Goal: Information Seeking & Learning: Learn about a topic

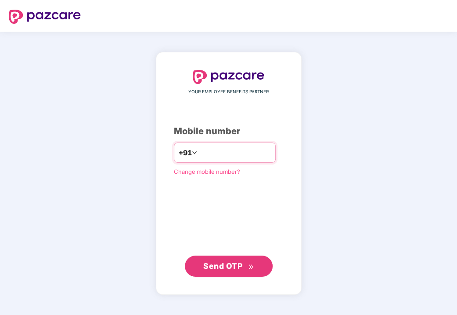
click at [208, 151] on input "number" at bounding box center [235, 152] width 72 height 14
type input "**********"
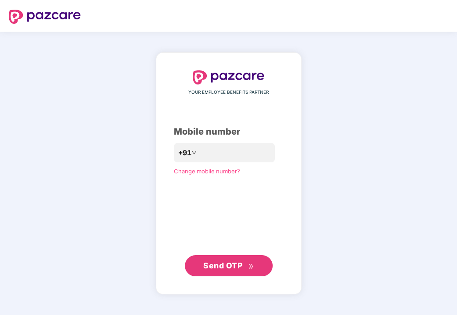
click at [221, 262] on span "Send OTP" at bounding box center [222, 265] width 39 height 9
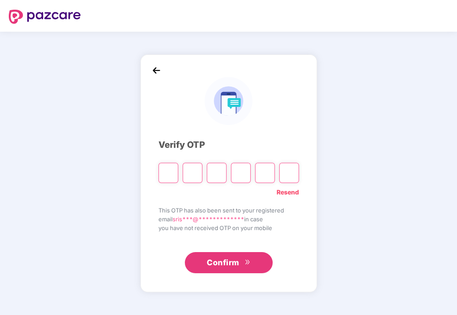
type input "*"
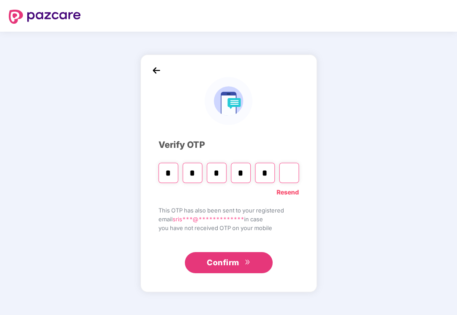
type input "*"
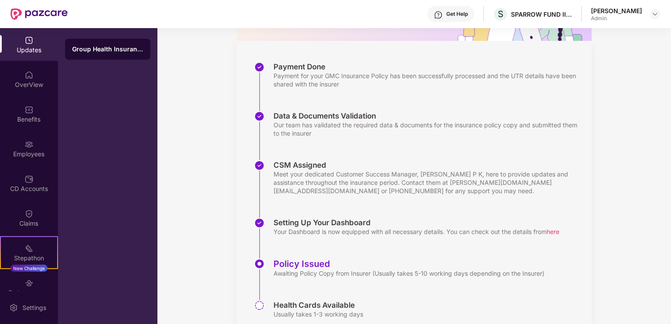
scroll to position [142, 0]
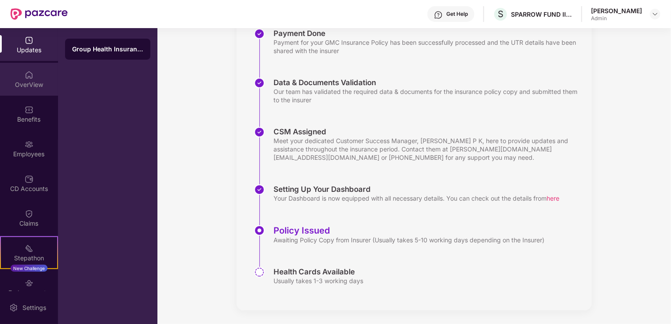
click at [18, 79] on div "OverView" at bounding box center [29, 79] width 58 height 33
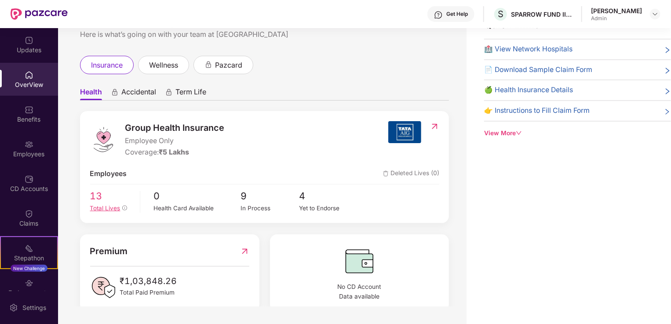
click at [115, 201] on span "13" at bounding box center [112, 196] width 44 height 15
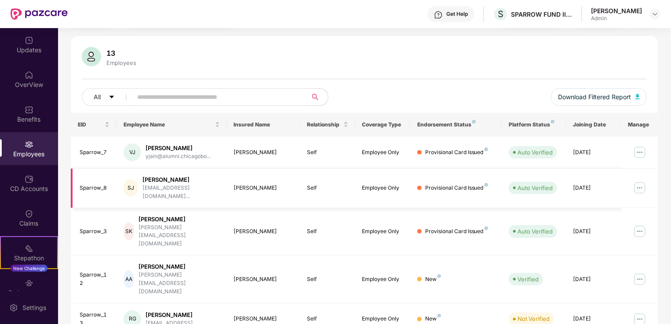
scroll to position [39, 0]
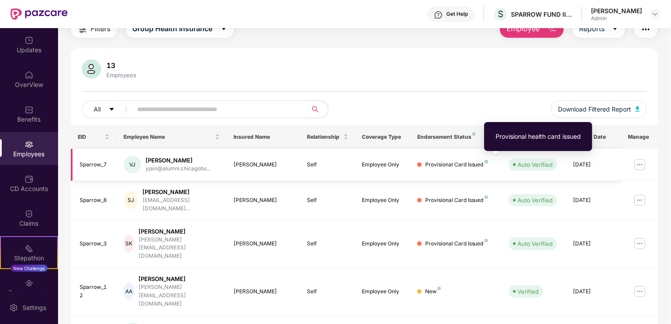
click at [457, 162] on img at bounding box center [486, 162] width 4 height 4
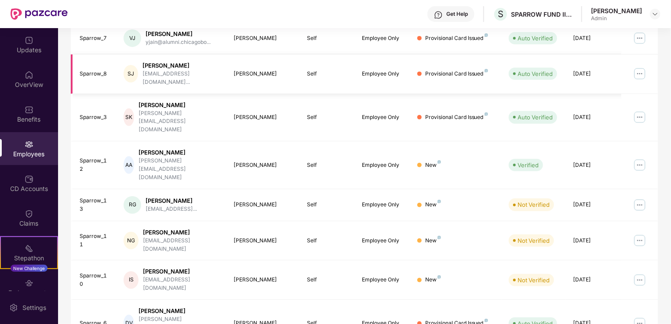
scroll to position [214, 0]
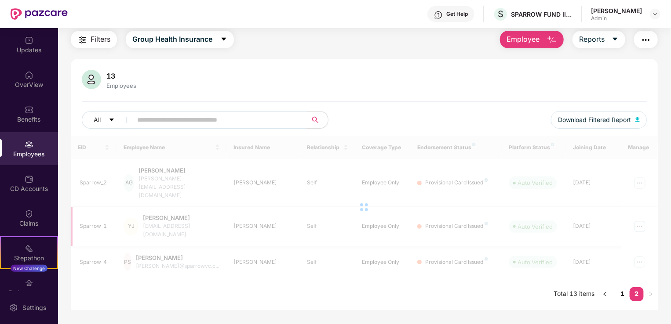
scroll to position [28, 0]
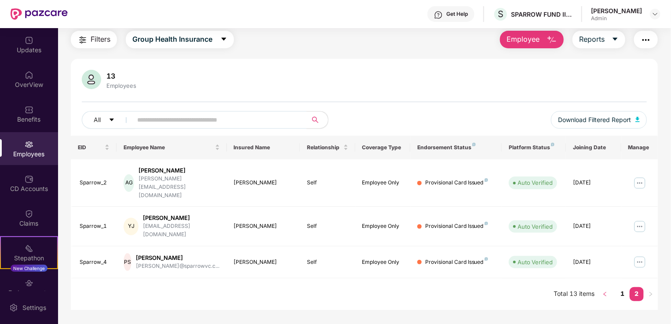
click at [457, 292] on icon "left" at bounding box center [604, 294] width 5 height 5
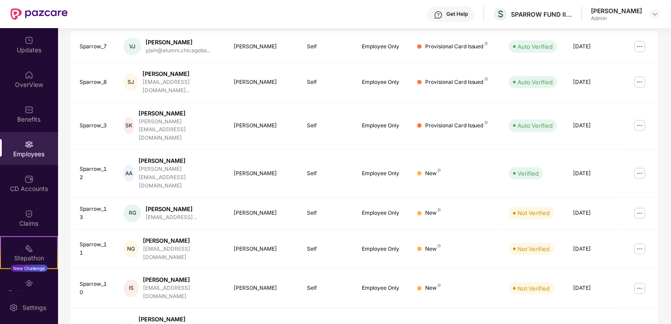
scroll to position [0, 0]
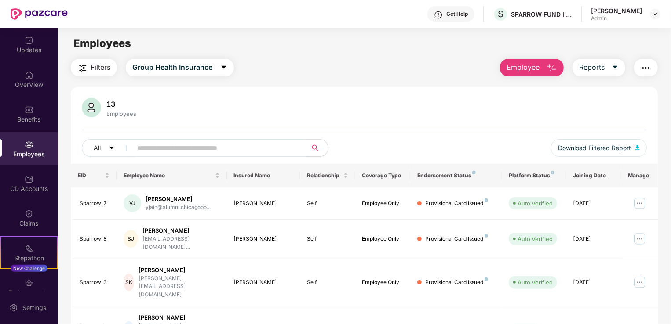
click at [457, 178] on th "Manage" at bounding box center [639, 176] width 36 height 24
click at [457, 276] on img at bounding box center [639, 283] width 14 height 14
click at [457, 98] on div "13 Employees" at bounding box center [364, 108] width 565 height 21
click at [166, 68] on span "Group Health Insurance" at bounding box center [172, 67] width 80 height 11
click at [332, 103] on div "13 Employees" at bounding box center [364, 108] width 565 height 21
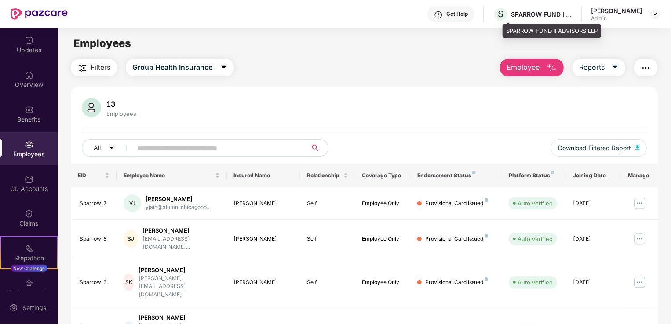
click at [457, 13] on div "SPARROW FUND II ADVISORS LLP" at bounding box center [542, 14] width 62 height 8
click at [457, 15] on div "SPARROW FUND II ADVISORS LLP" at bounding box center [542, 14] width 62 height 8
click at [457, 14] on img at bounding box center [654, 14] width 7 height 7
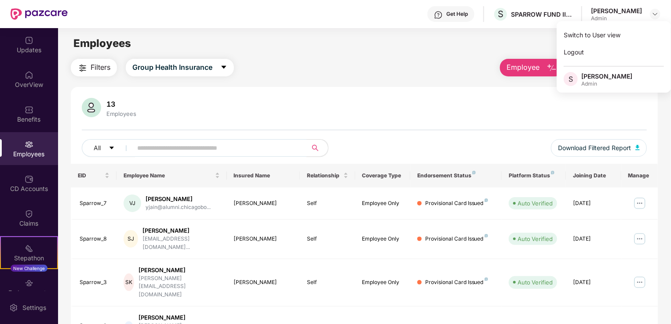
click at [415, 69] on div "Filters Group Health Insurance Employee Reports" at bounding box center [364, 68] width 587 height 18
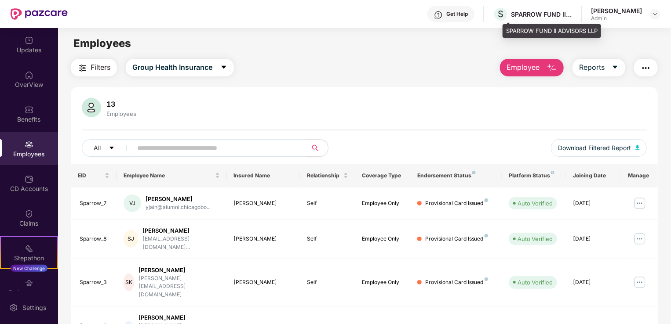
click at [457, 14] on div "SPARROW FUND II ADVISORS LLP" at bounding box center [542, 14] width 62 height 8
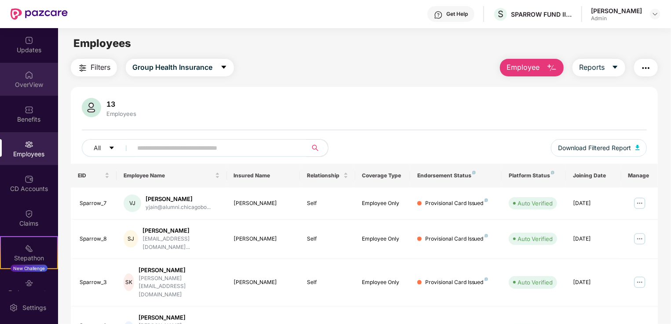
click at [35, 84] on div "OverView" at bounding box center [29, 84] width 58 height 9
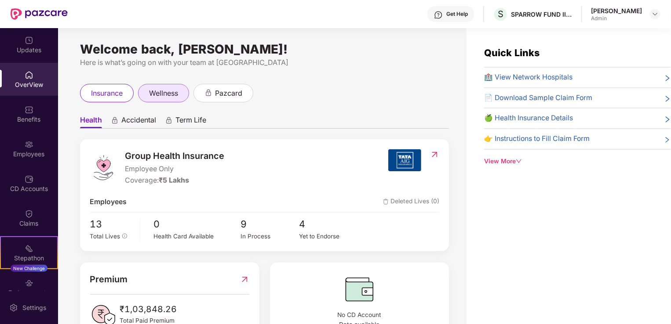
click at [156, 97] on span "wellness" at bounding box center [163, 93] width 29 height 11
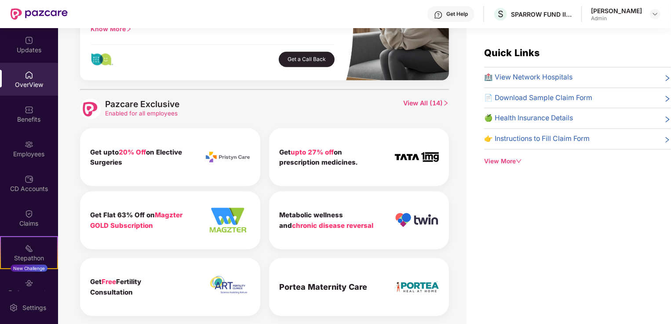
scroll to position [343, 0]
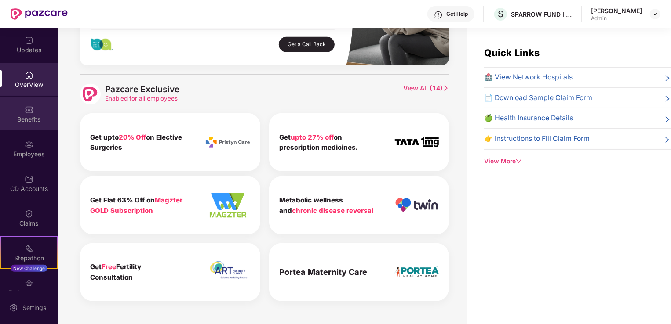
click at [30, 115] on div "Benefits" at bounding box center [29, 119] width 58 height 9
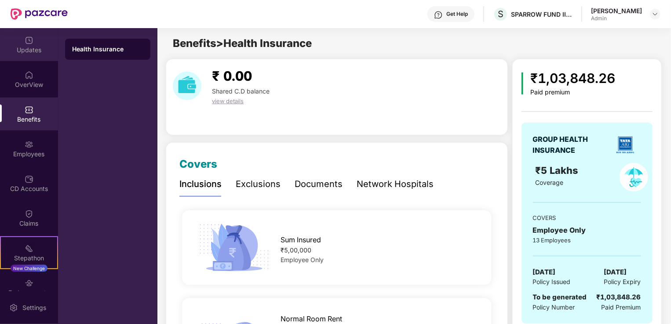
click at [27, 43] on img at bounding box center [29, 40] width 9 height 9
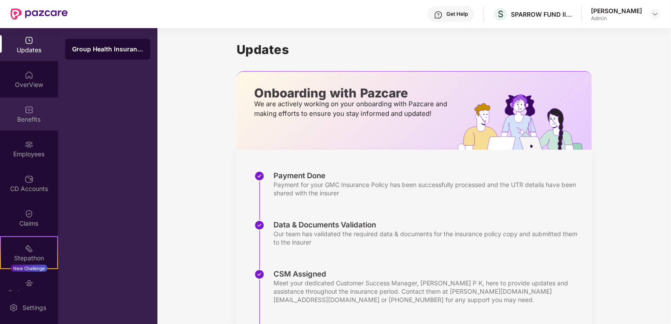
click at [41, 120] on div "Benefits" at bounding box center [29, 119] width 58 height 9
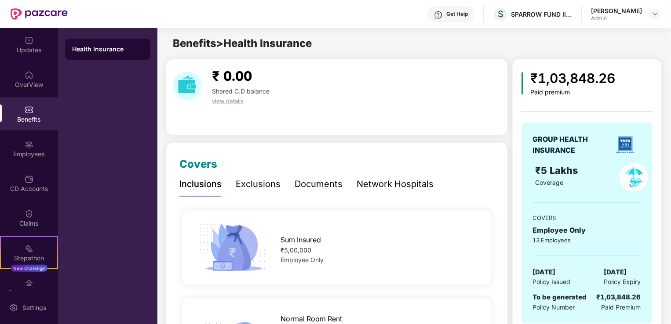
click at [227, 101] on span "view details" at bounding box center [228, 101] width 32 height 7
click at [272, 184] on div "Exclusions" at bounding box center [258, 185] width 45 height 14
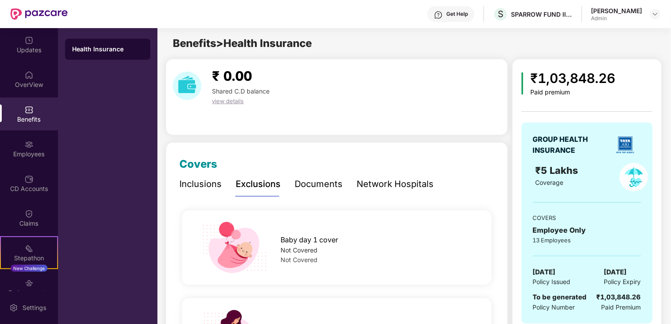
click at [323, 187] on div "Documents" at bounding box center [318, 185] width 48 height 14
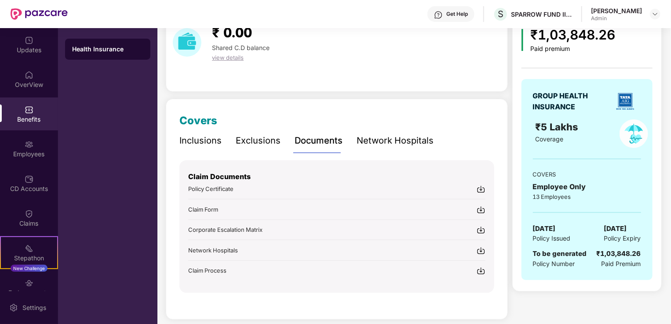
scroll to position [44, 0]
click at [370, 143] on div "Network Hospitals" at bounding box center [394, 141] width 77 height 14
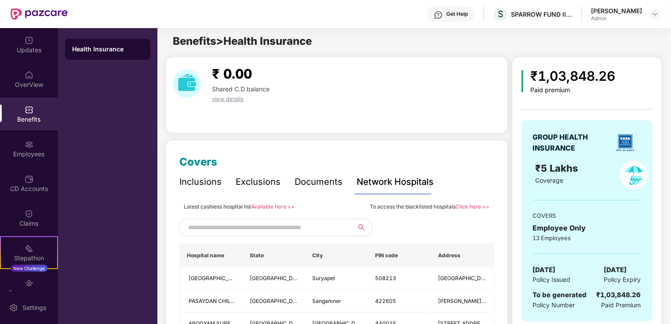
scroll to position [0, 0]
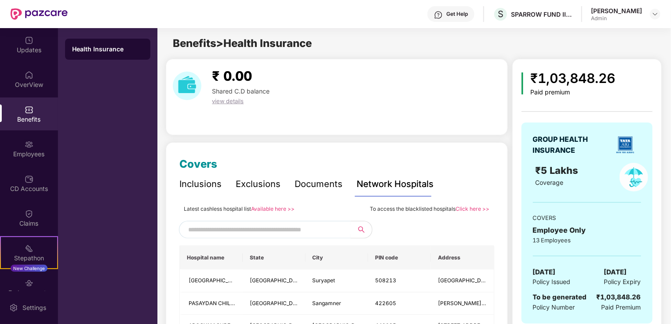
click at [294, 233] on input "text" at bounding box center [263, 229] width 150 height 13
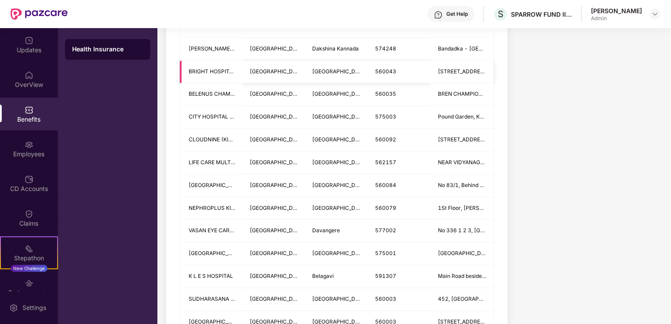
scroll to position [967, 0]
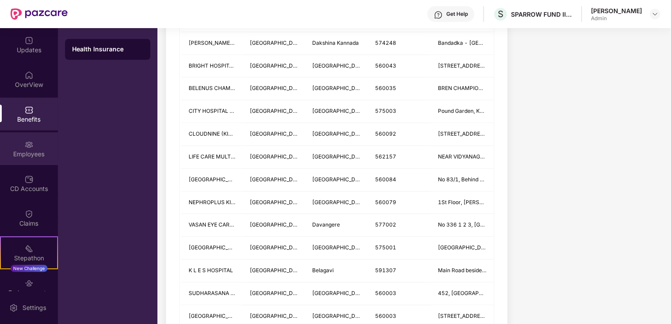
type input "*********"
click at [44, 145] on div "Employees" at bounding box center [29, 148] width 58 height 33
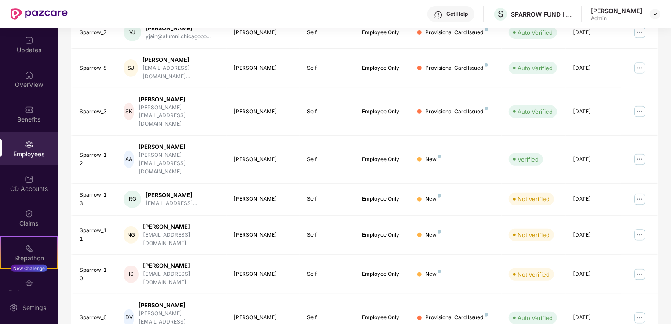
scroll to position [0, 0]
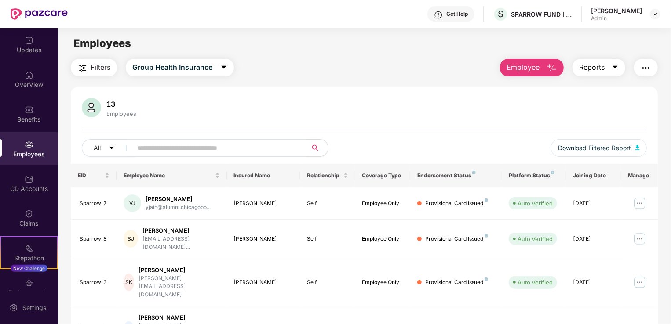
click at [457, 66] on span "Reports" at bounding box center [591, 67] width 25 height 11
click at [457, 68] on button "button" at bounding box center [646, 68] width 24 height 18
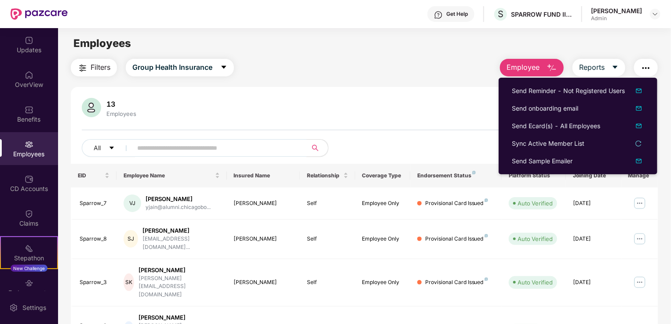
click at [411, 119] on div "13 Employees" at bounding box center [364, 108] width 565 height 21
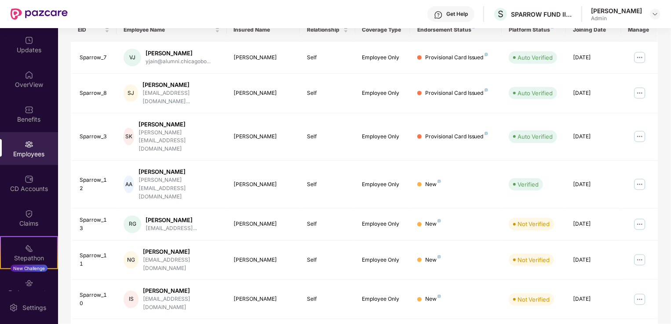
scroll to position [176, 0]
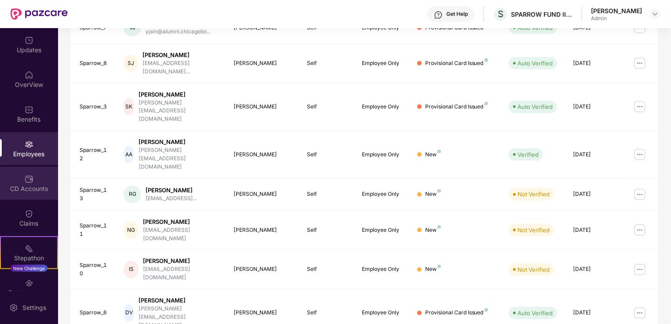
click at [18, 188] on div "CD Accounts" at bounding box center [29, 189] width 58 height 9
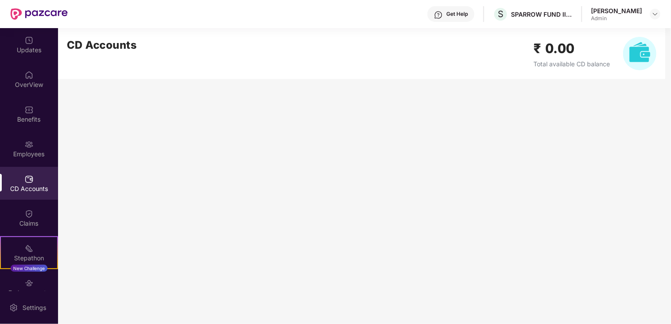
scroll to position [0, 0]
click at [30, 215] on img at bounding box center [29, 214] width 9 height 9
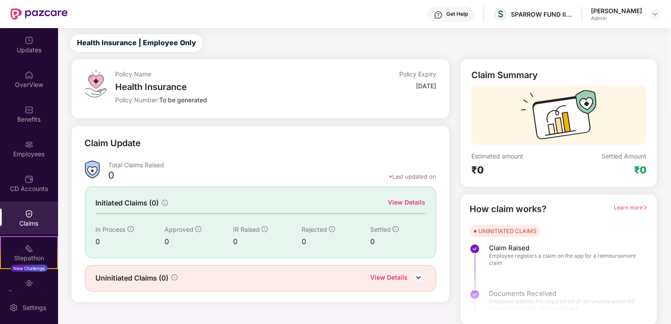
scroll to position [19, 0]
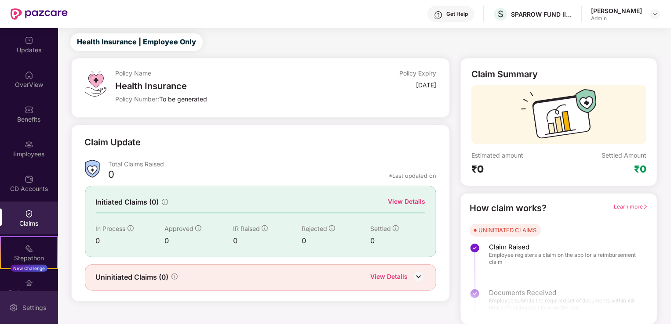
click at [44, 308] on div "Settings" at bounding box center [34, 308] width 29 height 9
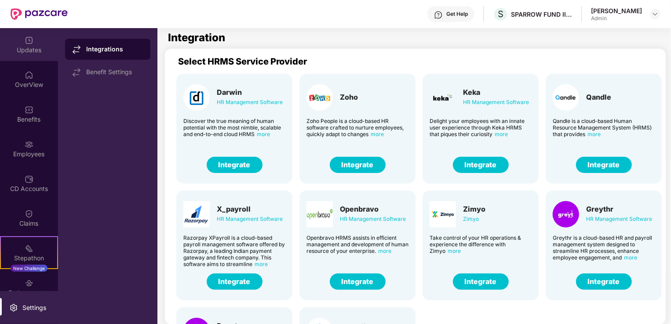
click at [20, 54] on div "Updates" at bounding box center [29, 44] width 58 height 33
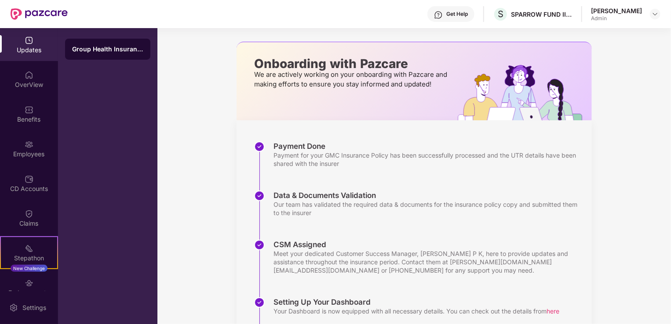
scroll to position [30, 0]
